Goal: Task Accomplishment & Management: Use online tool/utility

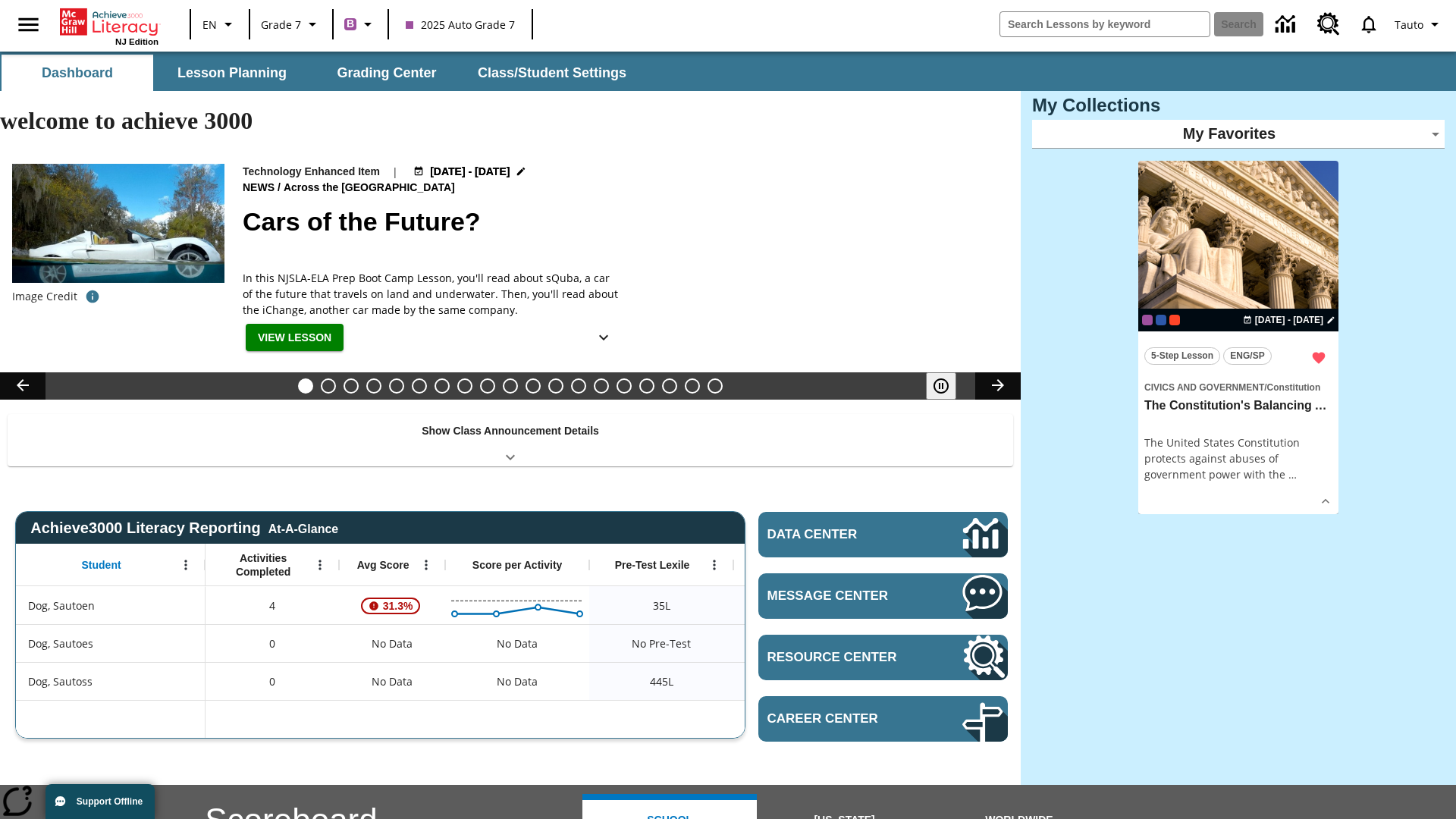
click at [1239, 134] on body "Skip to main content NJ Edition EN Grade 7 B 2025 Auto Grade 7 Search Tauto Das…" at bounding box center [728, 662] width 1456 height 1220
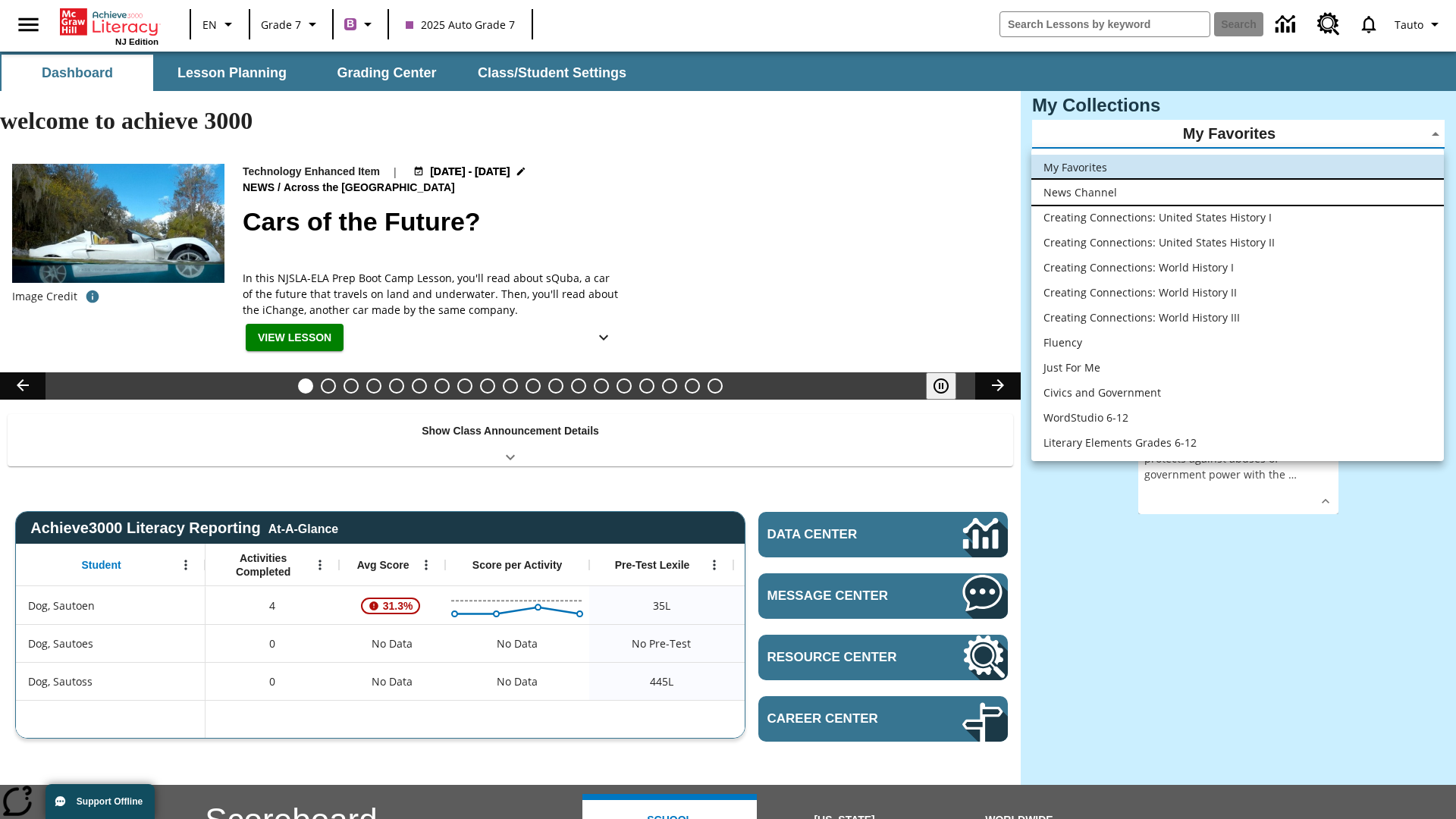
click at [1238, 192] on li "News Channel" at bounding box center [1238, 193] width 413 height 25
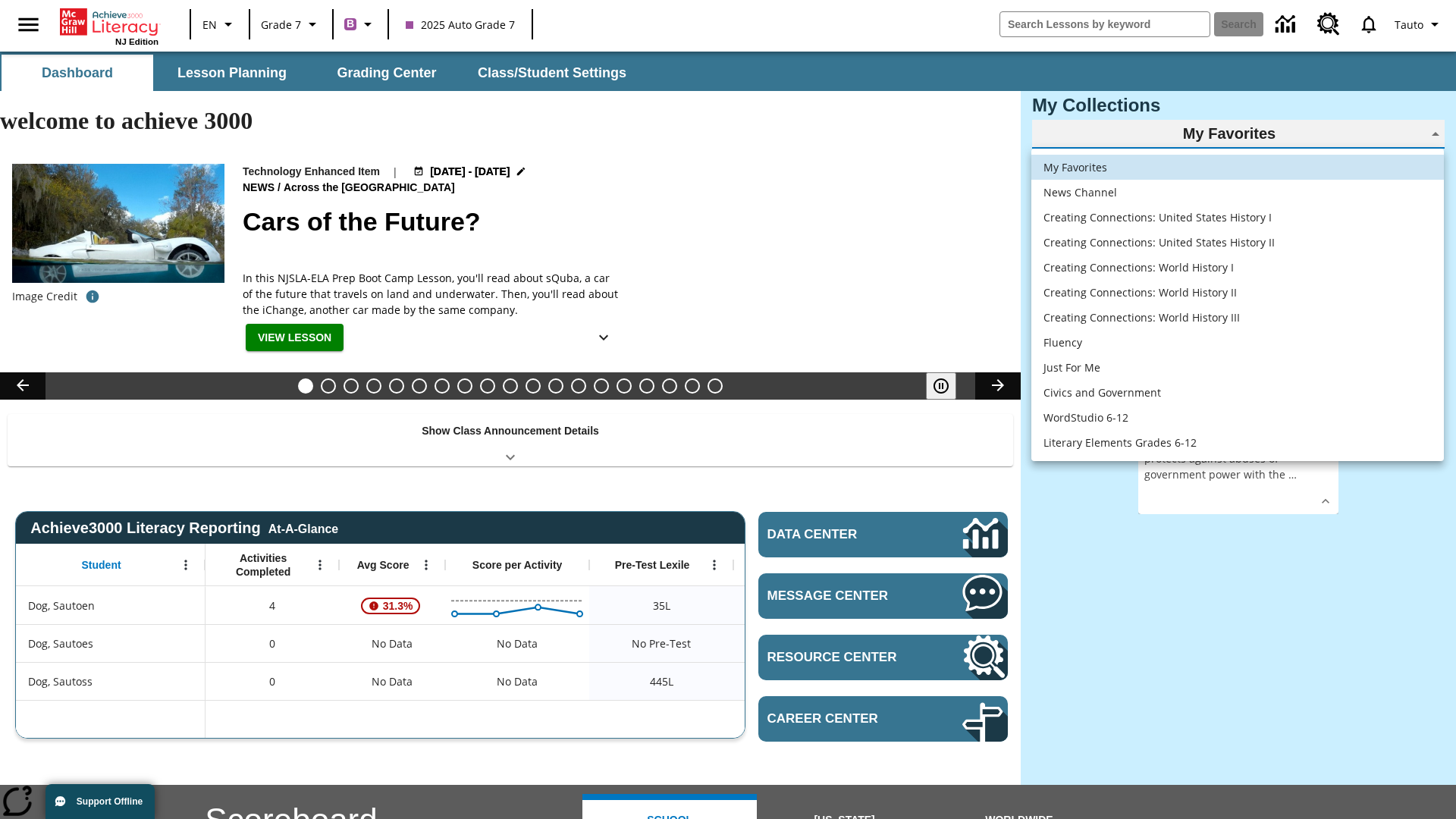
type input "120"
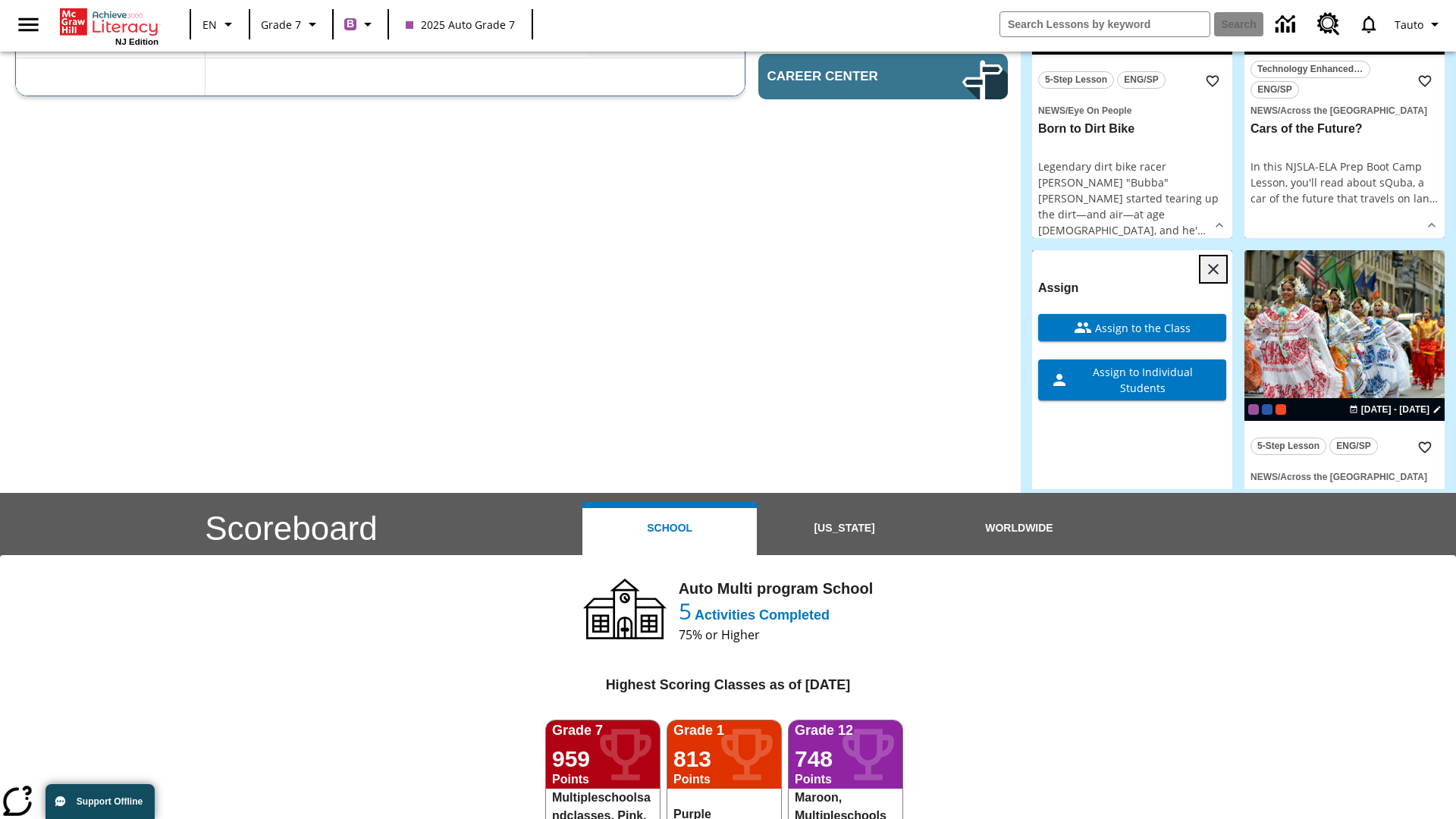
scroll to position [475, 0]
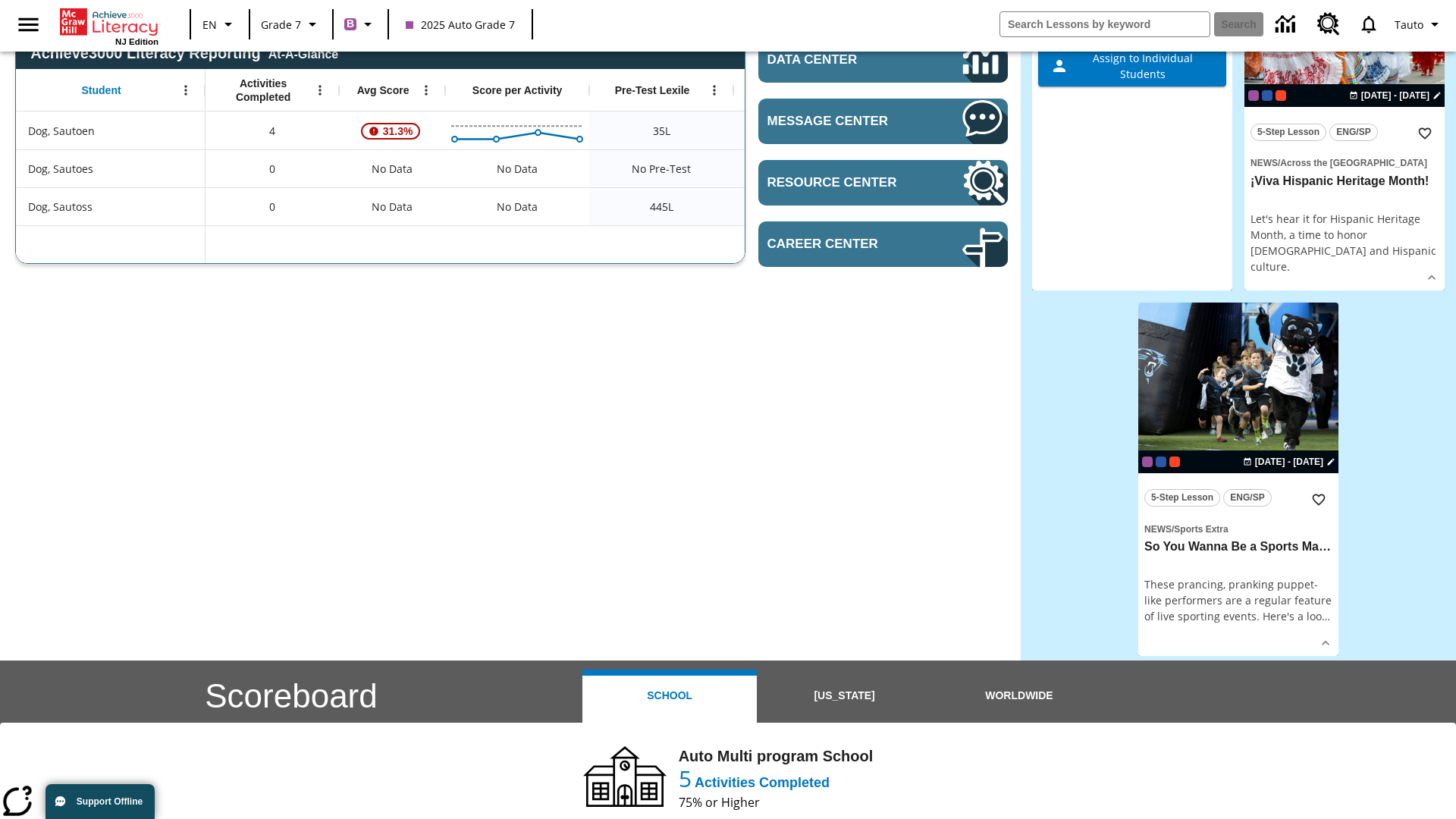
click at [1132, 22] on span "Assign to the Class" at bounding box center [1141, 14] width 99 height 16
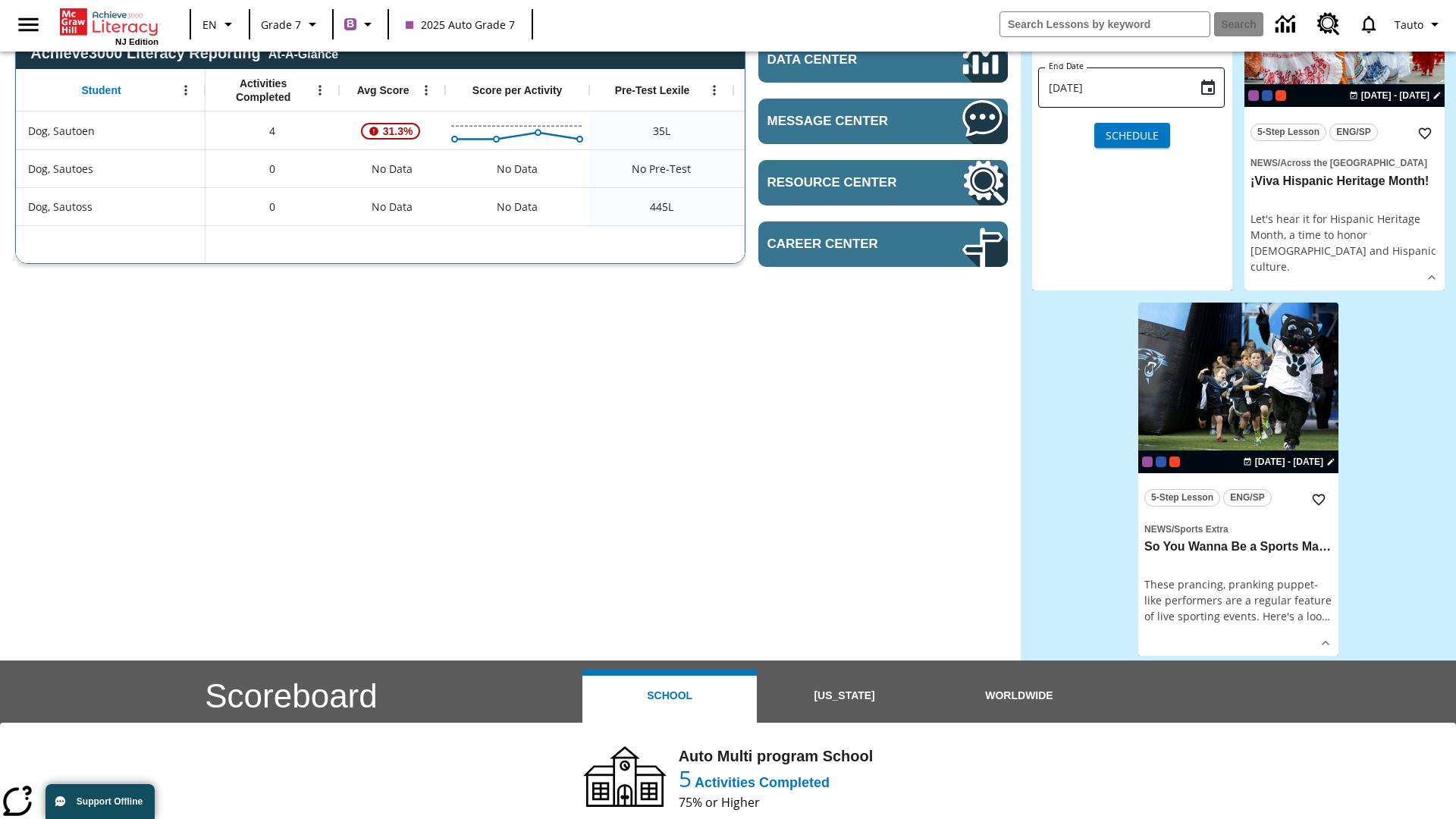
scroll to position [0, 0]
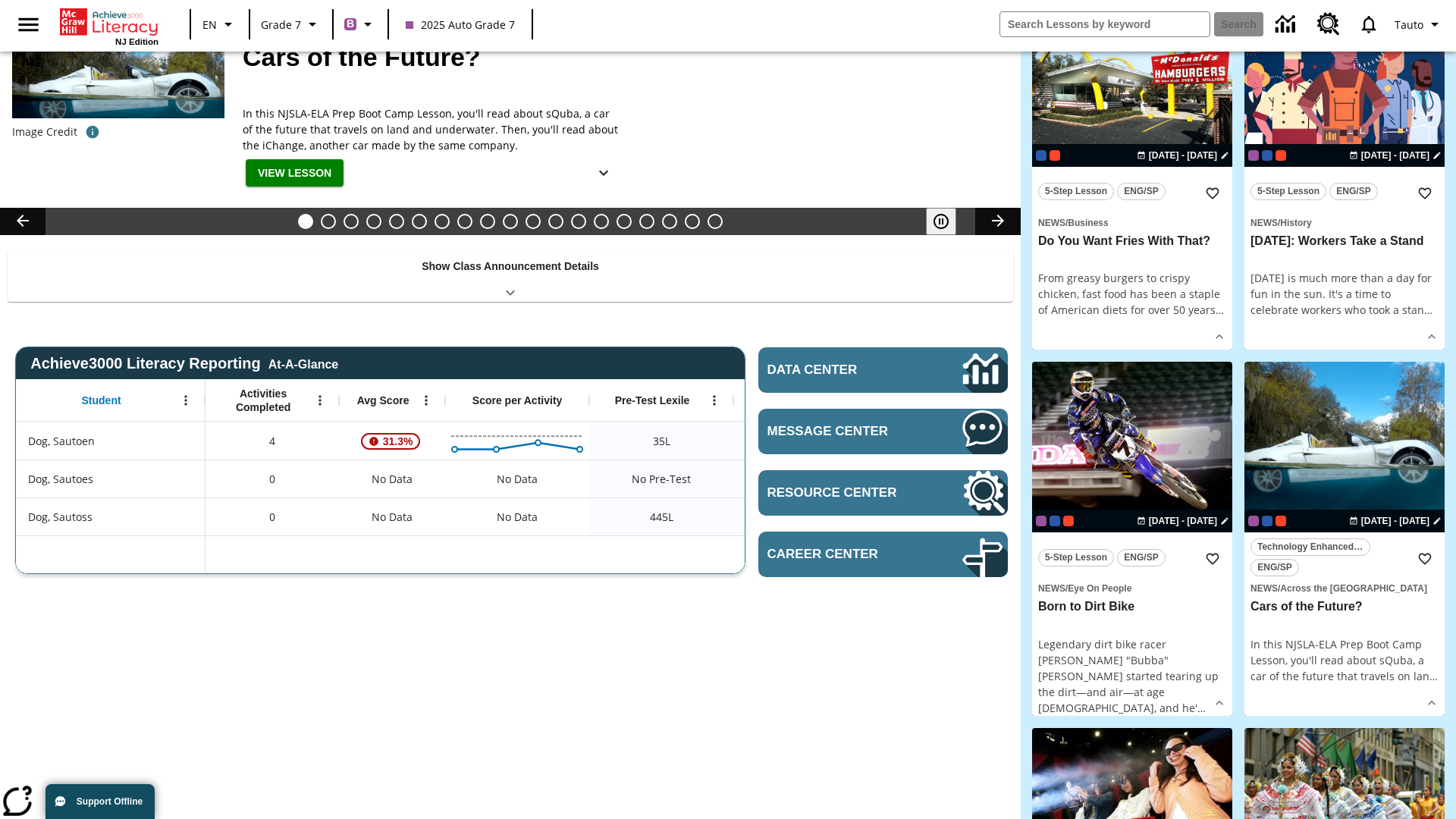
scroll to position [682, 0]
